Goal: Use online tool/utility: Utilize a website feature to perform a specific function

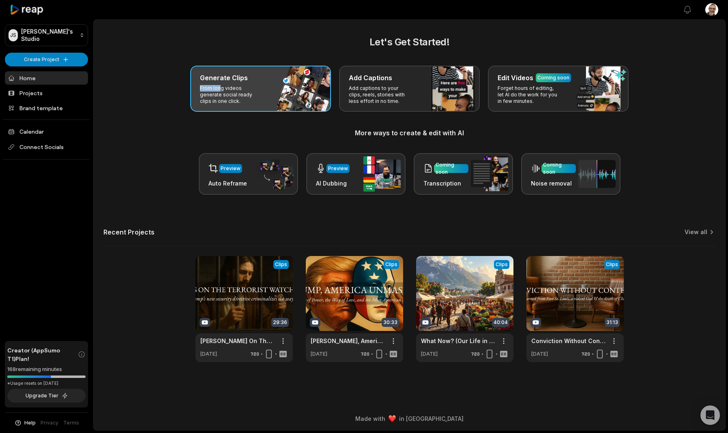
click at [219, 85] on div "Generate Clips From long videos generate social ready clips in one click." at bounding box center [260, 89] width 141 height 46
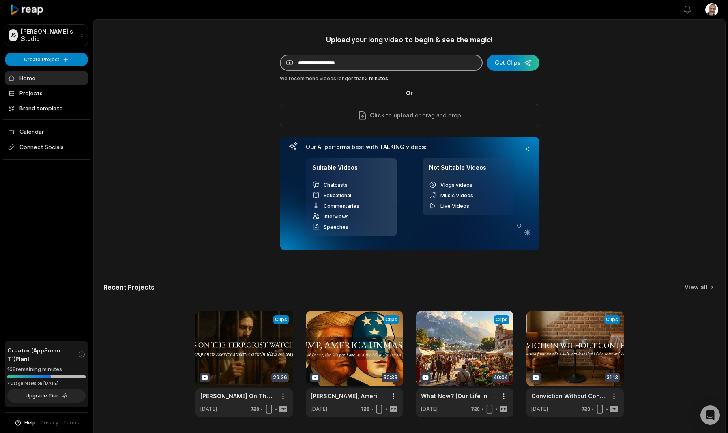
click at [311, 64] on input at bounding box center [381, 63] width 203 height 16
paste input "**********"
type input "**********"
click at [500, 64] on div "submit" at bounding box center [512, 63] width 53 height 16
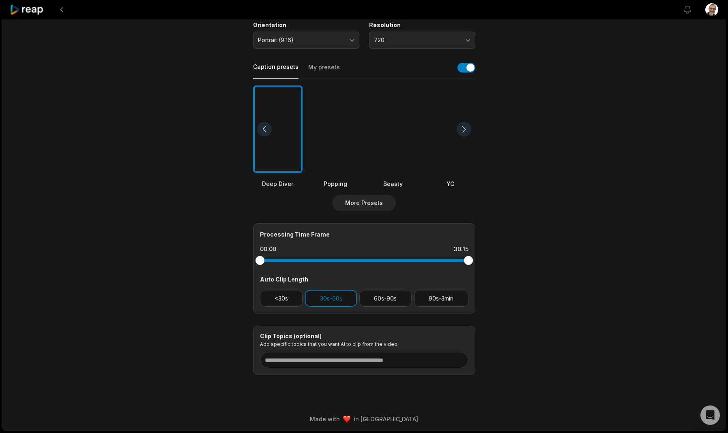
scroll to position [154, 0]
click at [287, 300] on button "<30s" at bounding box center [281, 299] width 43 height 17
click at [372, 299] on button "60s-90s" at bounding box center [385, 299] width 52 height 17
click at [435, 300] on button "90s-3min" at bounding box center [441, 299] width 54 height 17
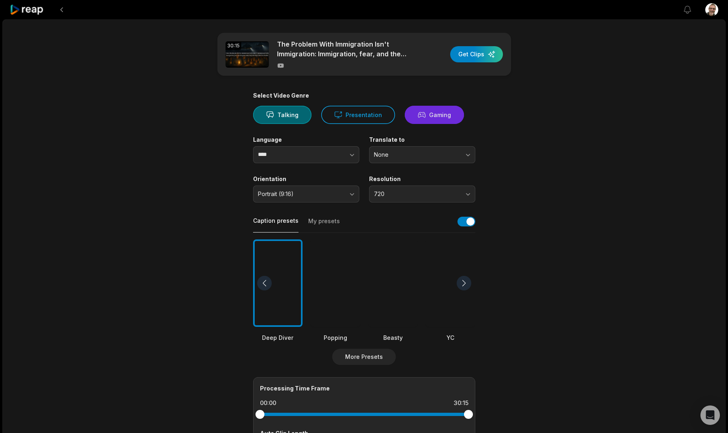
scroll to position [0, 0]
click at [471, 61] on div "button" at bounding box center [476, 54] width 53 height 16
